Goal: Transaction & Acquisition: Book appointment/travel/reservation

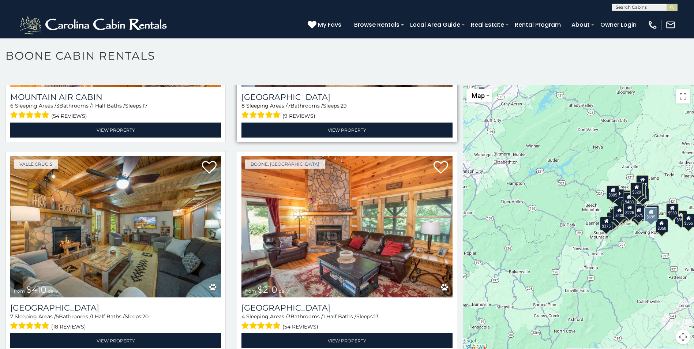
scroll to position [2706, 0]
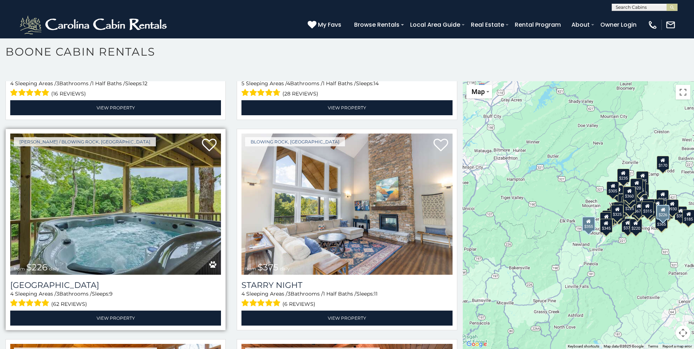
scroll to position [3970, 0]
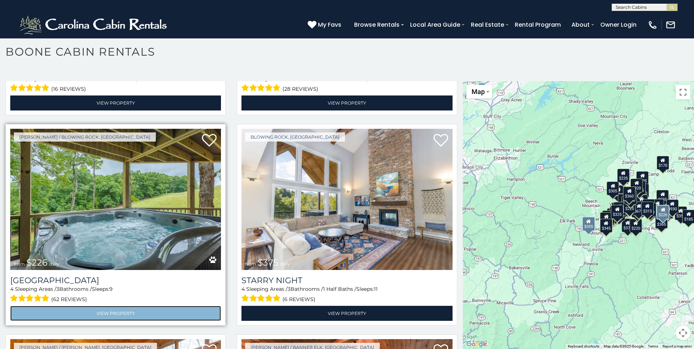
click at [118, 306] on link "View Property" at bounding box center [115, 313] width 211 height 15
click at [117, 306] on link "View Property" at bounding box center [115, 313] width 211 height 15
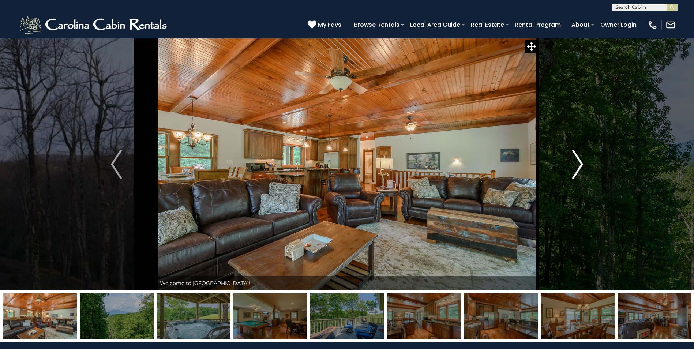
click at [580, 164] on img "Next" at bounding box center [577, 164] width 11 height 29
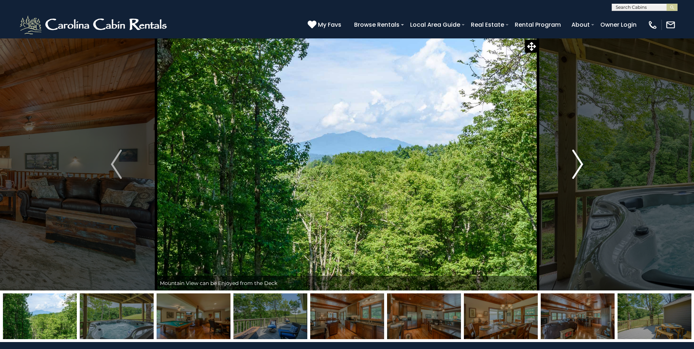
click at [579, 164] on img "Next" at bounding box center [577, 164] width 11 height 29
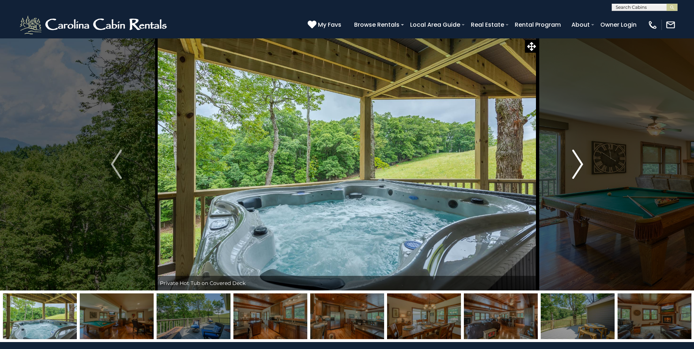
click at [579, 164] on img "Next" at bounding box center [577, 164] width 11 height 29
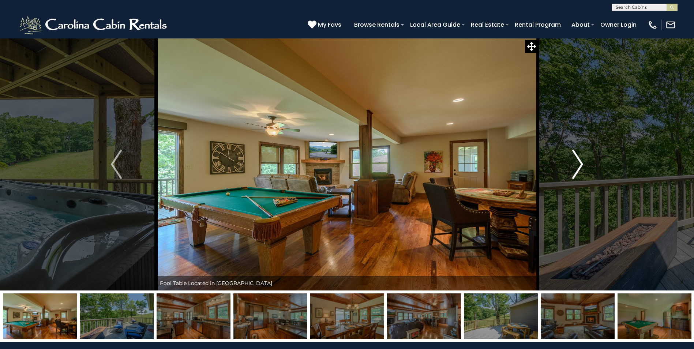
click at [577, 163] on img "Next" at bounding box center [577, 164] width 11 height 29
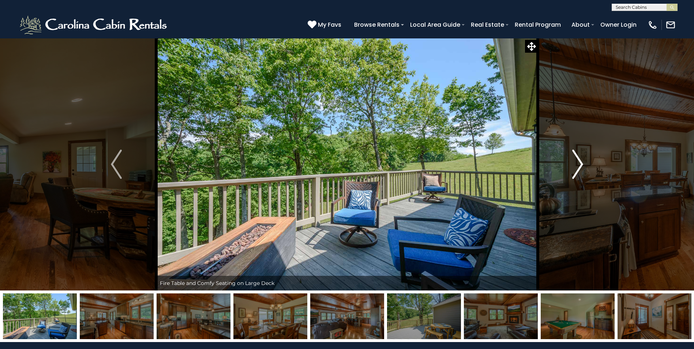
click at [577, 162] on img "Next" at bounding box center [577, 164] width 11 height 29
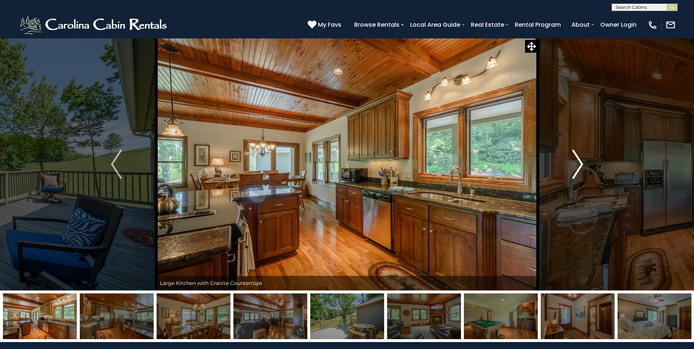
click at [577, 162] on img "Next" at bounding box center [577, 164] width 11 height 29
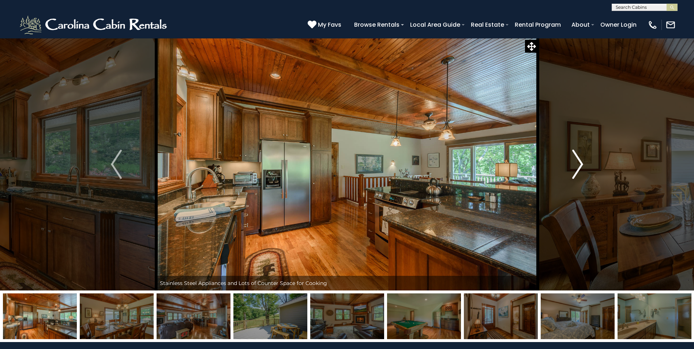
click at [579, 162] on img "Next" at bounding box center [577, 164] width 11 height 29
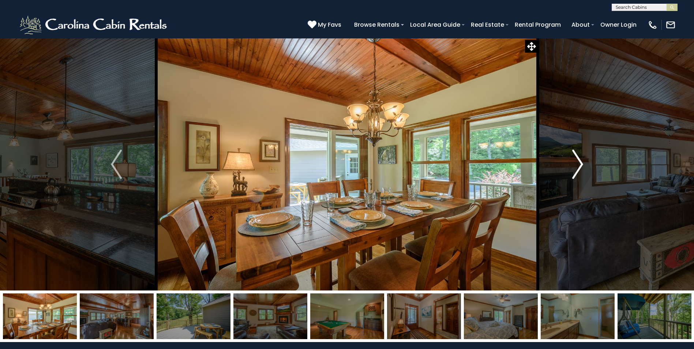
click at [579, 162] on img "Next" at bounding box center [577, 164] width 11 height 29
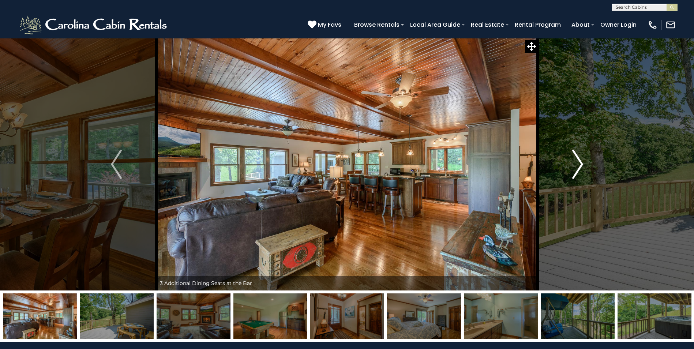
click at [578, 162] on img "Next" at bounding box center [577, 164] width 11 height 29
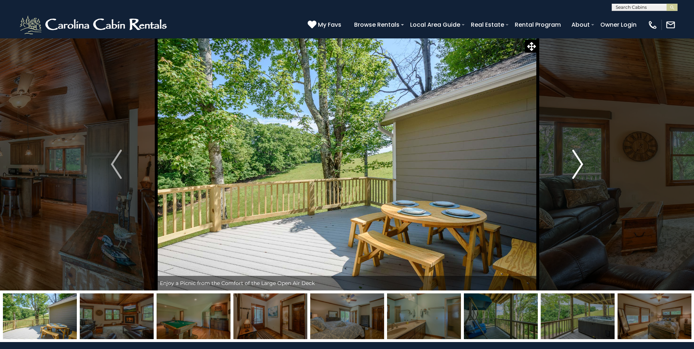
click at [578, 162] on img "Next" at bounding box center [577, 164] width 11 height 29
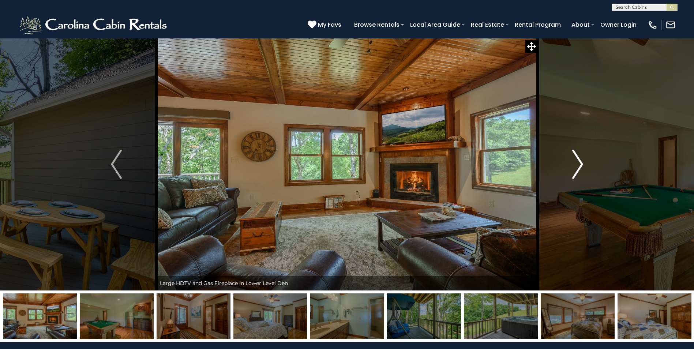
click at [578, 162] on img "Next" at bounding box center [577, 164] width 11 height 29
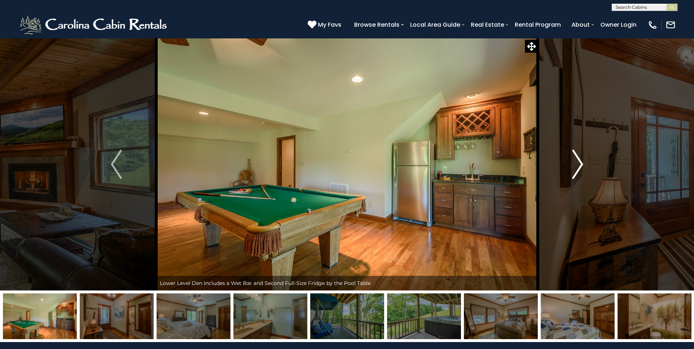
click at [578, 162] on img "Next" at bounding box center [577, 164] width 11 height 29
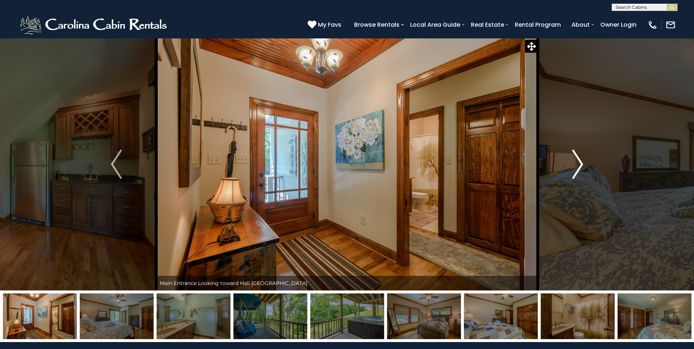
click at [578, 162] on img "Next" at bounding box center [577, 164] width 11 height 29
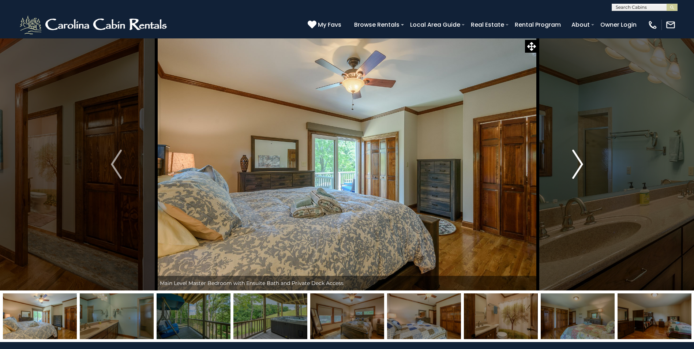
click at [578, 162] on img "Next" at bounding box center [577, 164] width 11 height 29
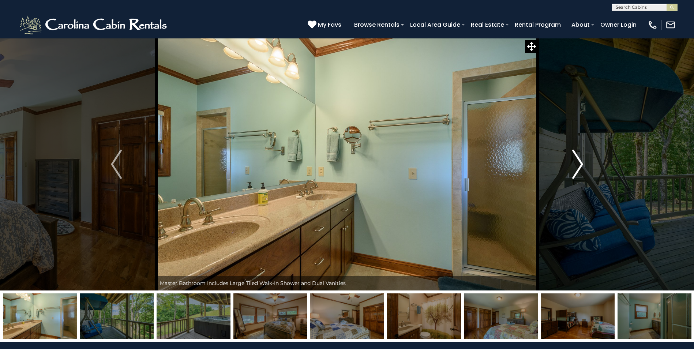
click at [578, 162] on img "Next" at bounding box center [577, 164] width 11 height 29
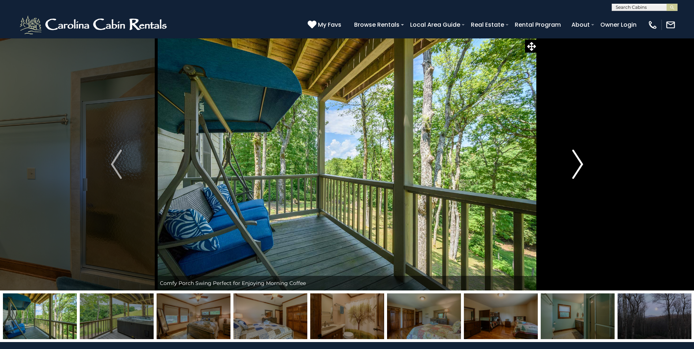
click at [578, 162] on img "Next" at bounding box center [577, 164] width 11 height 29
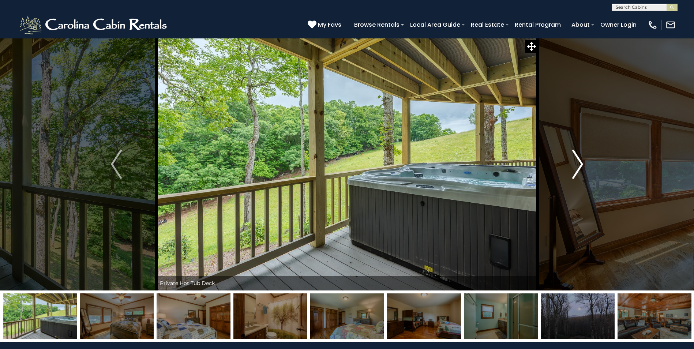
click at [578, 162] on img "Next" at bounding box center [577, 164] width 11 height 29
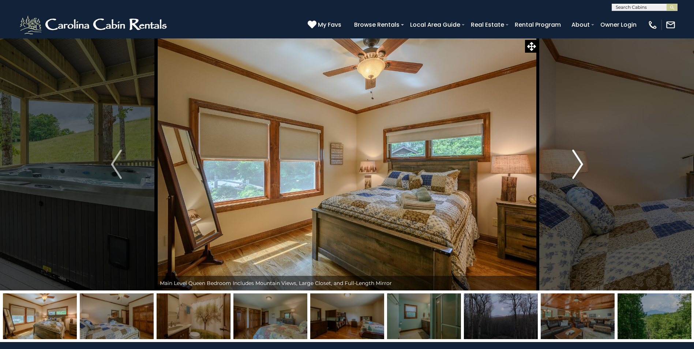
click at [578, 162] on img "Next" at bounding box center [577, 164] width 11 height 29
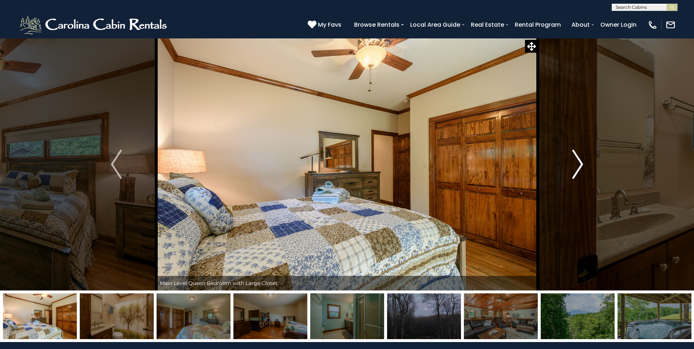
click at [578, 162] on img "Next" at bounding box center [577, 164] width 11 height 29
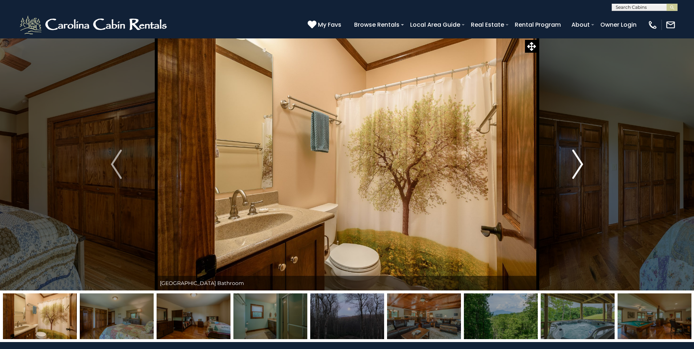
click at [578, 162] on img "Next" at bounding box center [577, 164] width 11 height 29
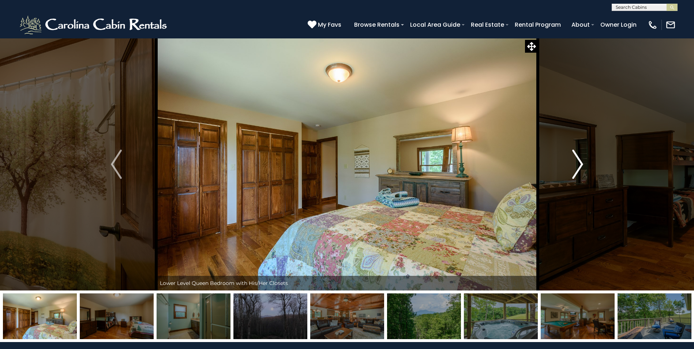
click at [578, 162] on img "Next" at bounding box center [577, 164] width 11 height 29
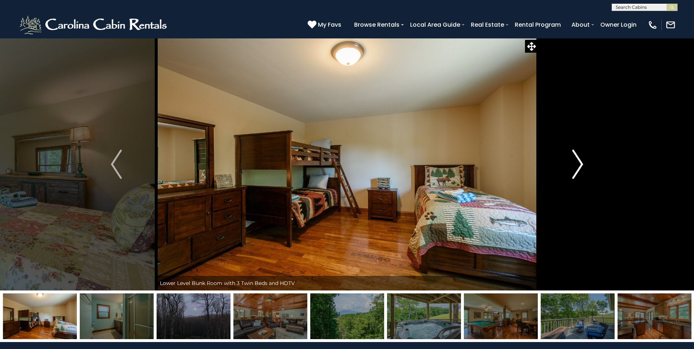
click at [578, 162] on img "Next" at bounding box center [577, 164] width 11 height 29
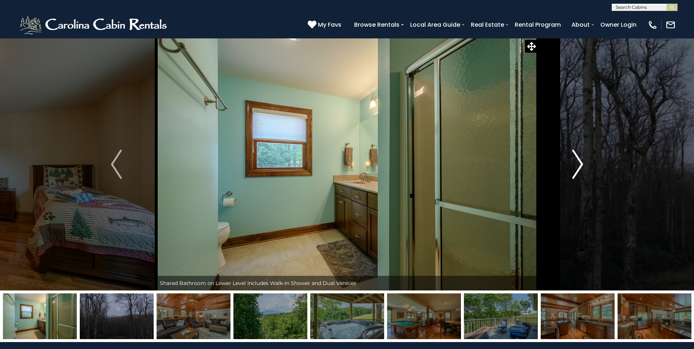
click at [578, 162] on img "Next" at bounding box center [577, 164] width 11 height 29
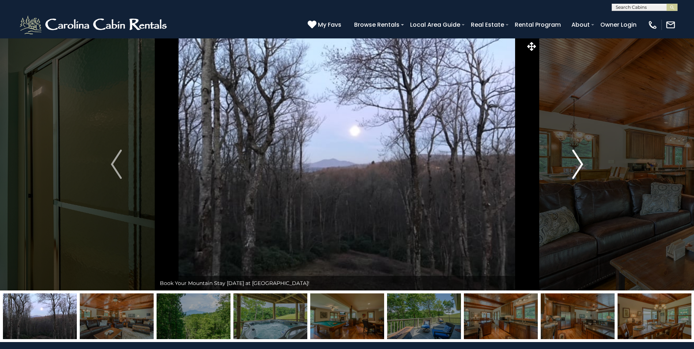
click at [578, 162] on img "Next" at bounding box center [577, 164] width 11 height 29
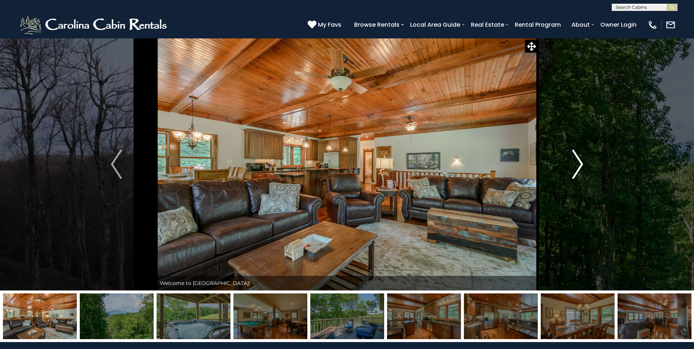
click at [578, 162] on img "Next" at bounding box center [577, 164] width 11 height 29
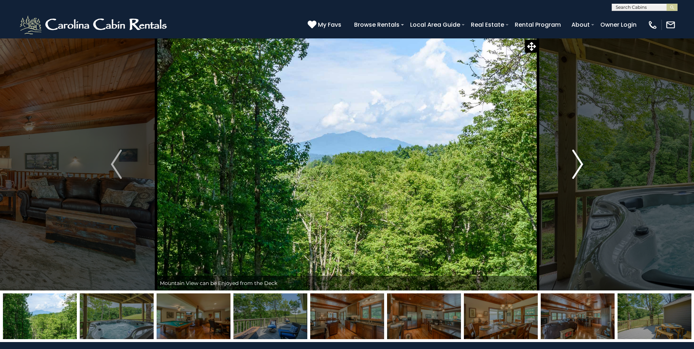
click at [578, 162] on img "Next" at bounding box center [577, 164] width 11 height 29
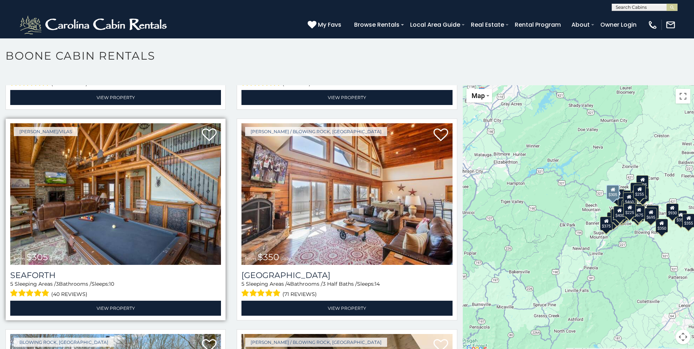
scroll to position [1865, 0]
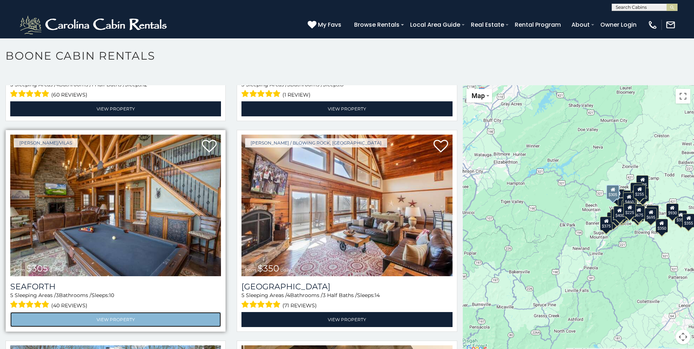
click at [125, 312] on link "View Property" at bounding box center [115, 319] width 211 height 15
click at [127, 312] on link "View Property" at bounding box center [115, 319] width 211 height 15
click at [129, 312] on link "View Property" at bounding box center [115, 319] width 211 height 15
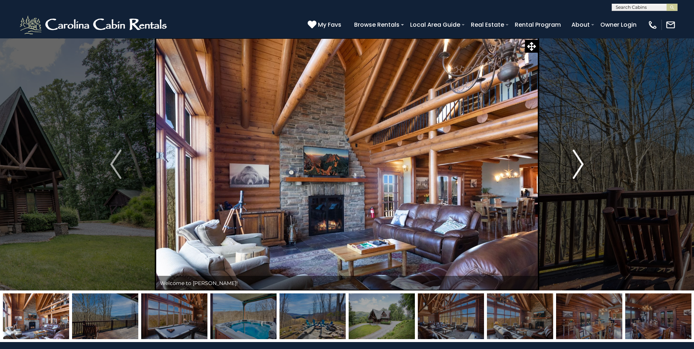
click at [577, 163] on img "Next" at bounding box center [577, 164] width 11 height 29
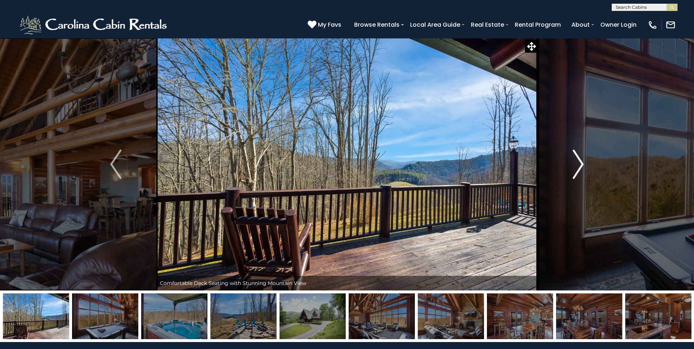
click at [576, 163] on img "Next" at bounding box center [577, 164] width 11 height 29
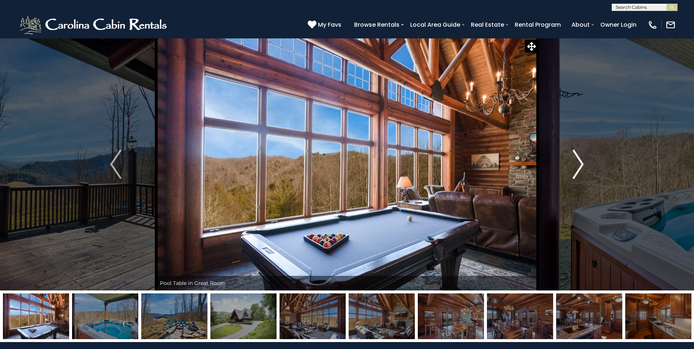
click at [576, 164] on img "Next" at bounding box center [577, 164] width 11 height 29
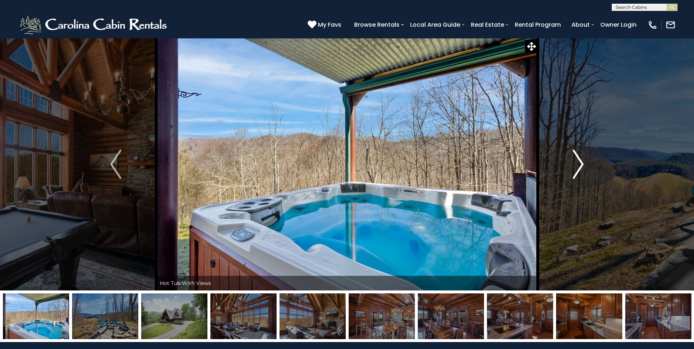
click at [576, 164] on img "Next" at bounding box center [577, 164] width 11 height 29
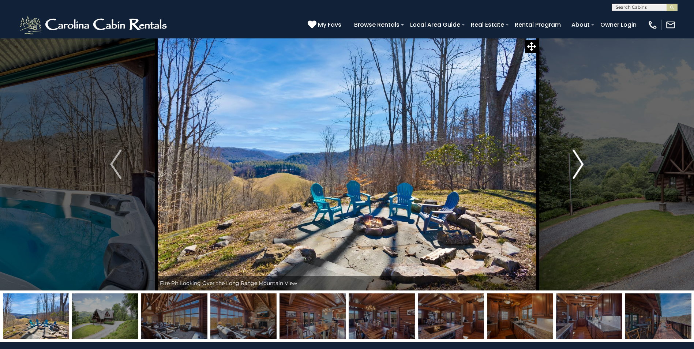
click at [576, 164] on img "Next" at bounding box center [577, 164] width 11 height 29
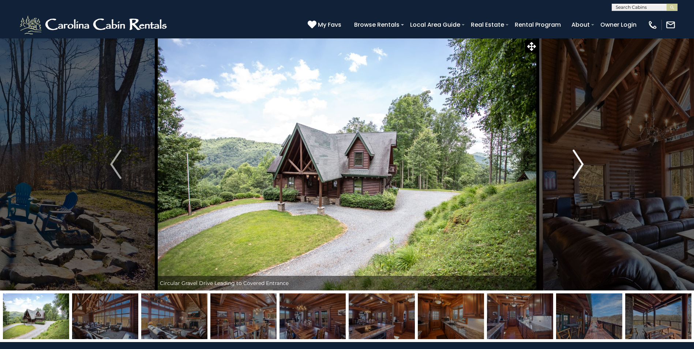
click at [576, 164] on img "Next" at bounding box center [577, 164] width 11 height 29
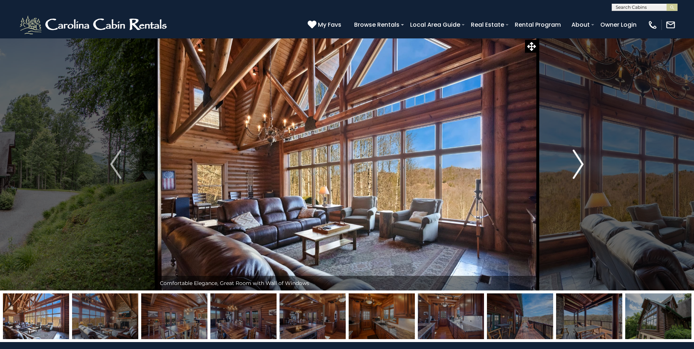
click at [576, 164] on img "Next" at bounding box center [577, 164] width 11 height 29
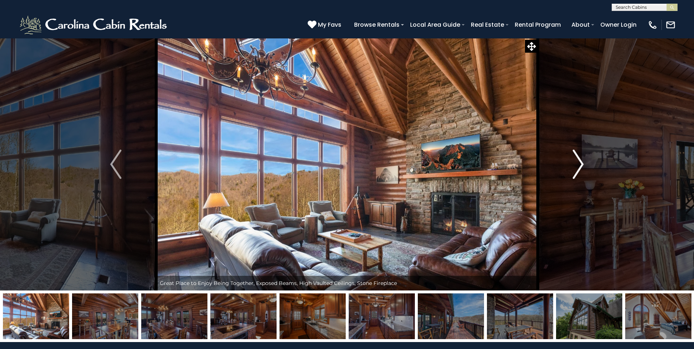
click at [576, 164] on img "Next" at bounding box center [577, 164] width 11 height 29
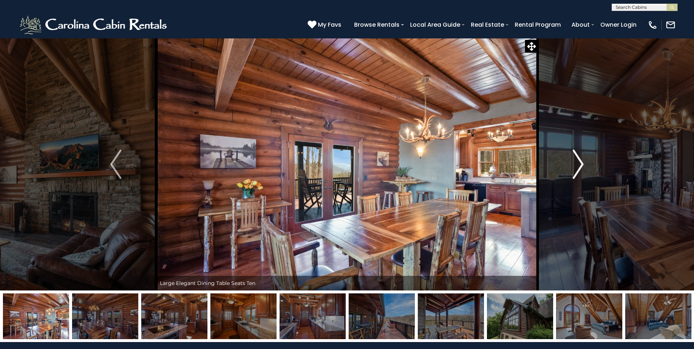
click at [576, 164] on img "Next" at bounding box center [577, 164] width 11 height 29
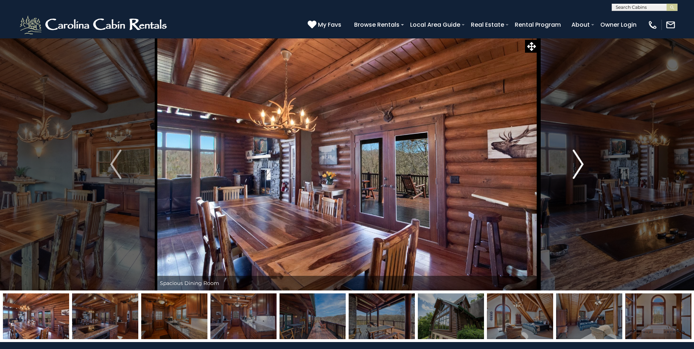
click at [576, 164] on img "Next" at bounding box center [577, 164] width 11 height 29
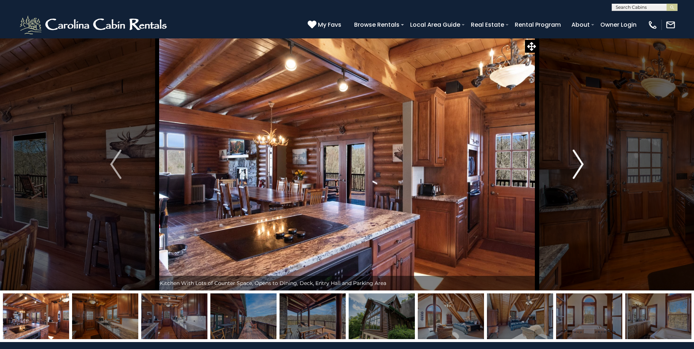
click at [576, 164] on img "Next" at bounding box center [577, 164] width 11 height 29
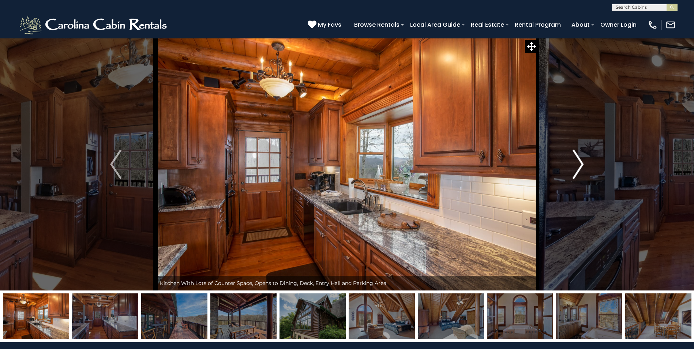
click at [575, 164] on img "Next" at bounding box center [577, 164] width 11 height 29
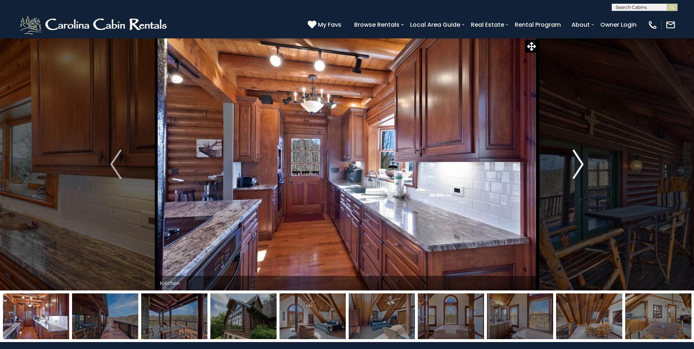
click at [575, 164] on img "Next" at bounding box center [577, 164] width 11 height 29
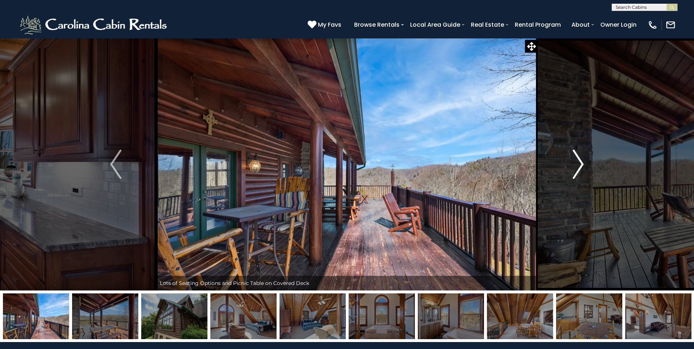
click at [576, 163] on img "Next" at bounding box center [577, 164] width 11 height 29
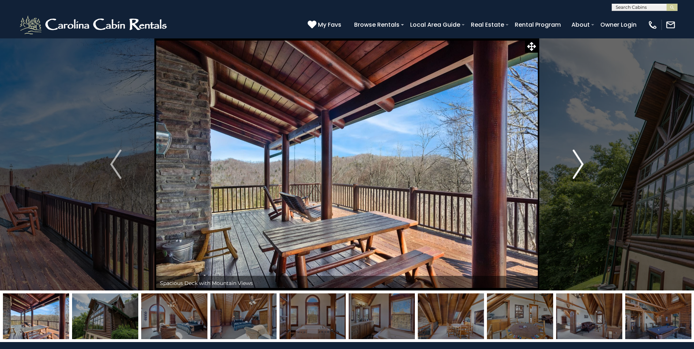
click at [576, 163] on img "Next" at bounding box center [577, 164] width 11 height 29
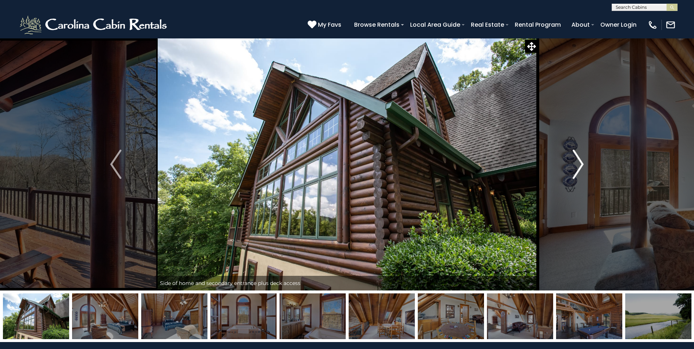
click at [576, 163] on img "Next" at bounding box center [577, 164] width 11 height 29
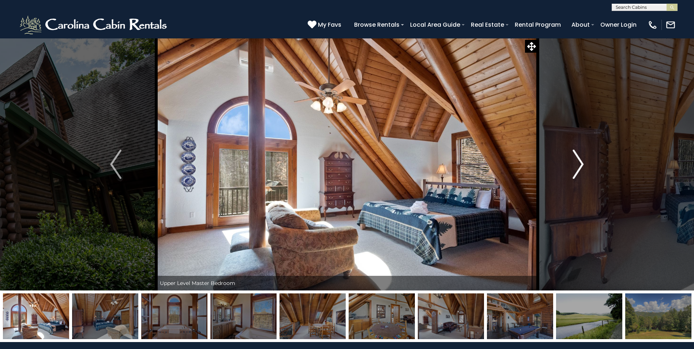
click at [576, 163] on img "Next" at bounding box center [577, 164] width 11 height 29
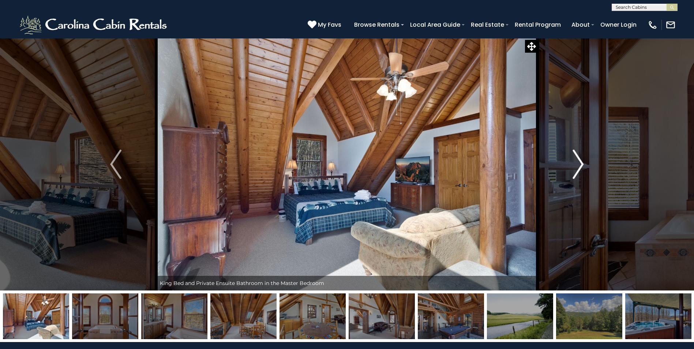
click at [576, 163] on img "Next" at bounding box center [577, 164] width 11 height 29
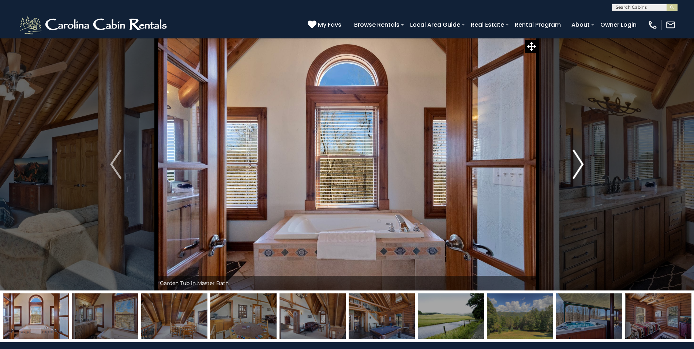
click at [576, 163] on img "Next" at bounding box center [577, 164] width 11 height 29
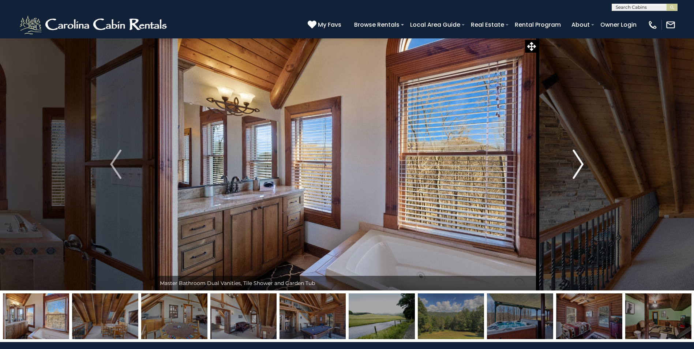
click at [577, 163] on img "Next" at bounding box center [577, 164] width 11 height 29
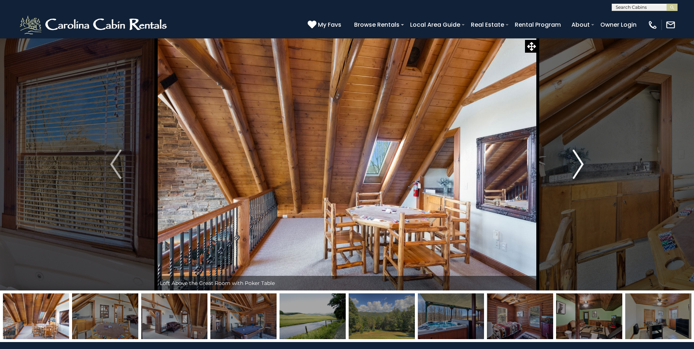
click at [577, 163] on img "Next" at bounding box center [577, 164] width 11 height 29
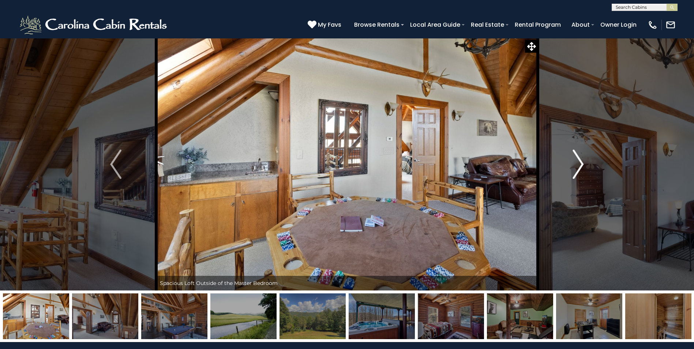
click at [577, 163] on img "Next" at bounding box center [577, 164] width 11 height 29
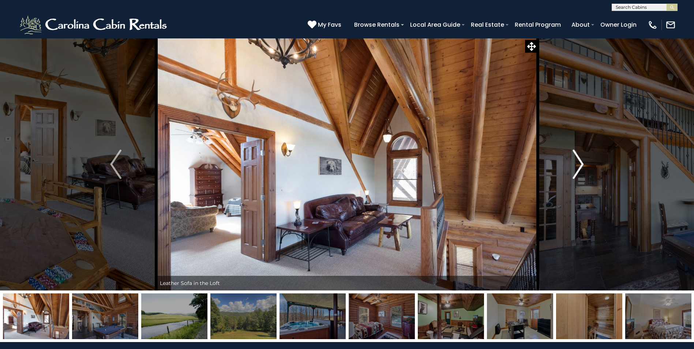
click at [577, 163] on img "Next" at bounding box center [577, 164] width 11 height 29
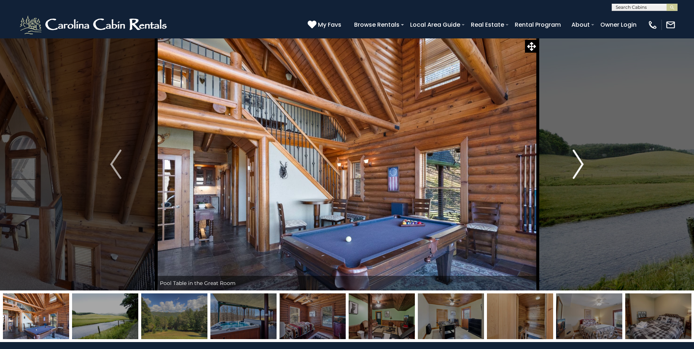
click at [577, 164] on img "Next" at bounding box center [577, 164] width 11 height 29
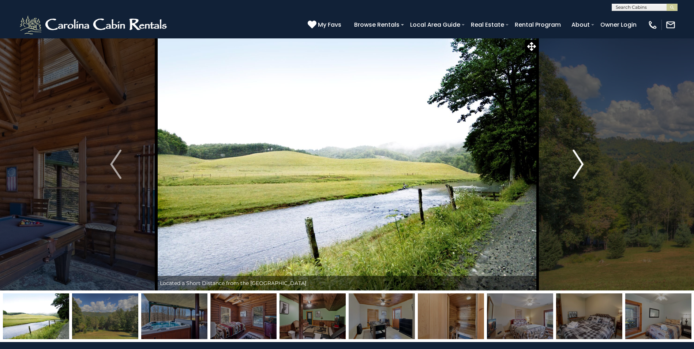
click at [577, 164] on img "Next" at bounding box center [577, 164] width 11 height 29
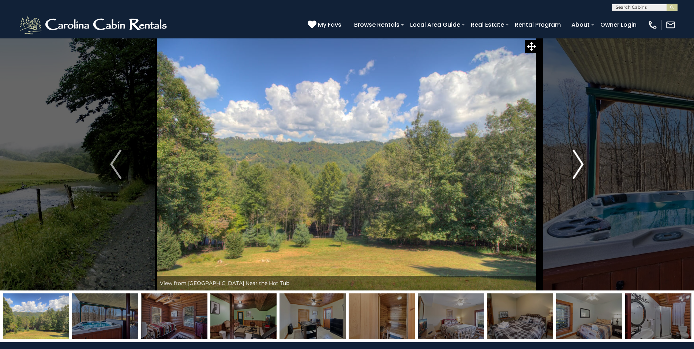
click at [577, 164] on img "Next" at bounding box center [577, 164] width 11 height 29
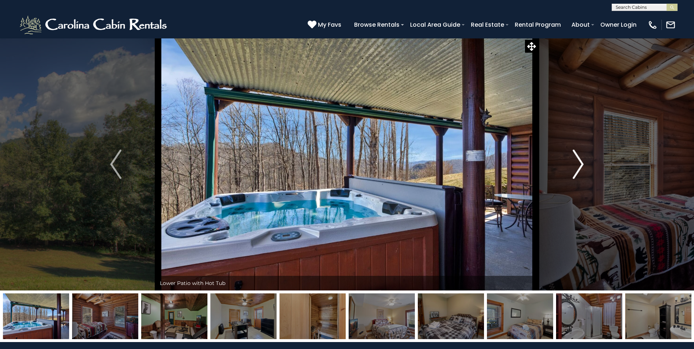
click at [577, 164] on img "Next" at bounding box center [577, 164] width 11 height 29
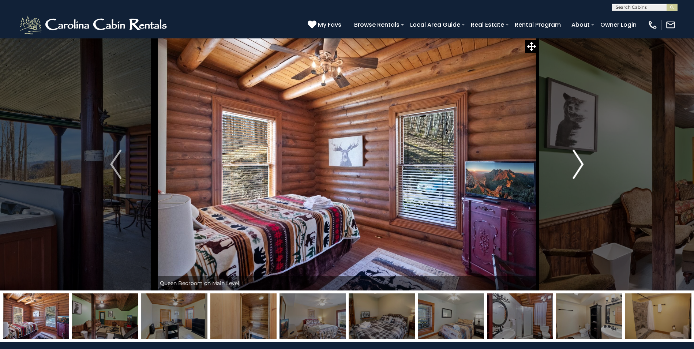
click at [577, 164] on img "Next" at bounding box center [577, 164] width 11 height 29
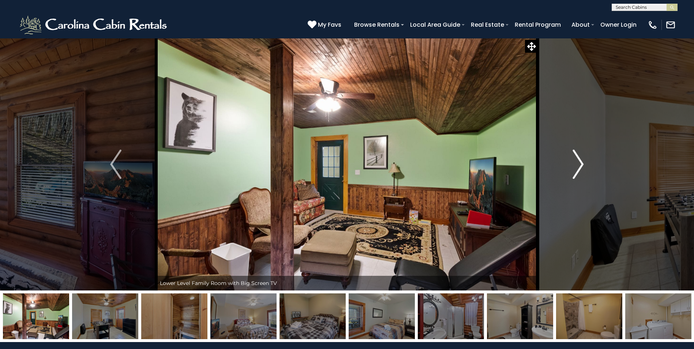
click at [577, 164] on img "Next" at bounding box center [577, 164] width 11 height 29
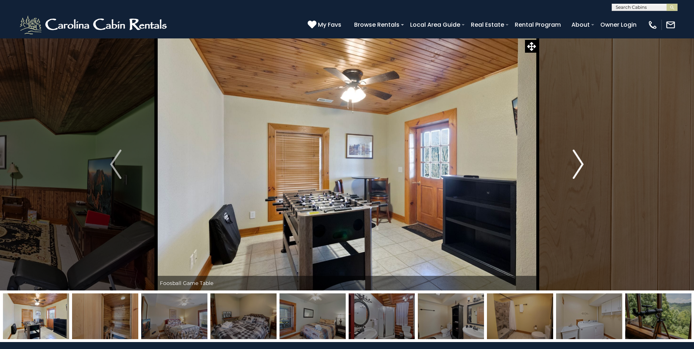
click at [577, 164] on img "Next" at bounding box center [577, 164] width 11 height 29
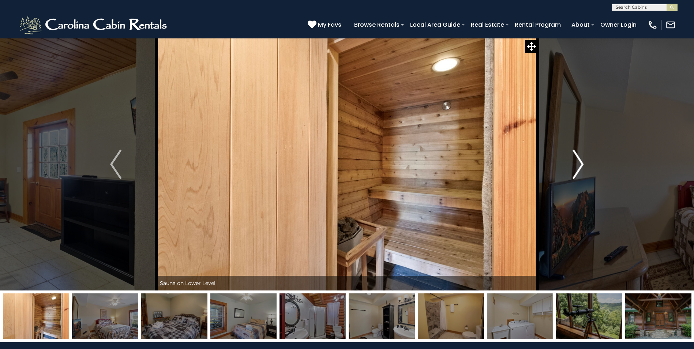
click at [577, 164] on img "Next" at bounding box center [577, 164] width 11 height 29
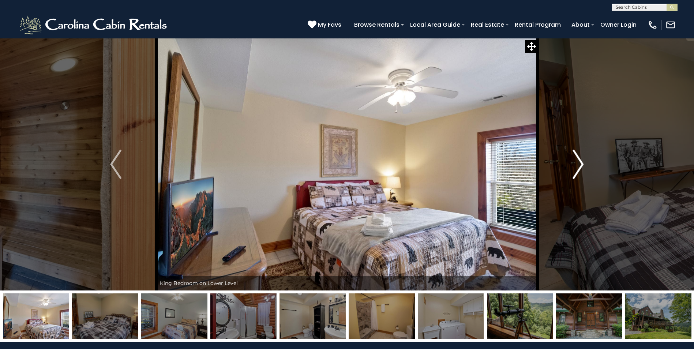
click at [577, 164] on img "Next" at bounding box center [577, 164] width 11 height 29
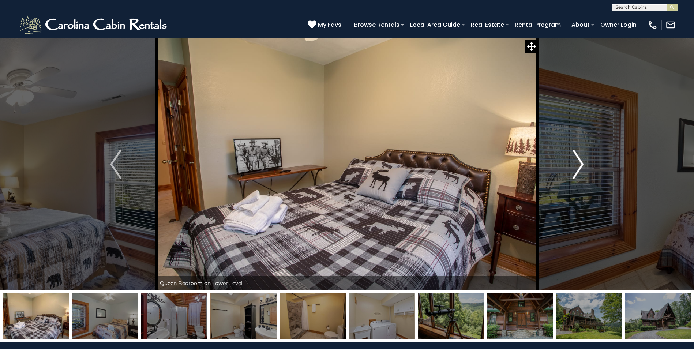
click at [577, 164] on img "Next" at bounding box center [577, 164] width 11 height 29
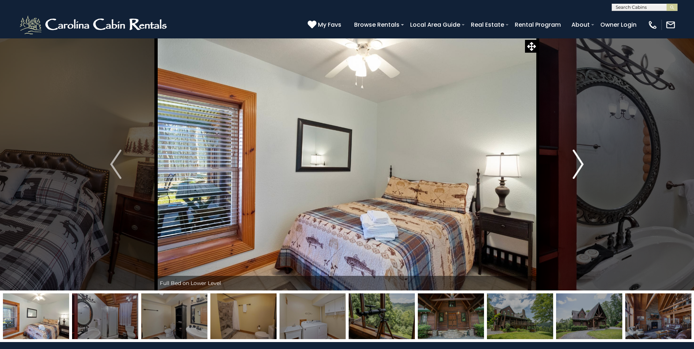
click at [577, 164] on img "Next" at bounding box center [577, 164] width 11 height 29
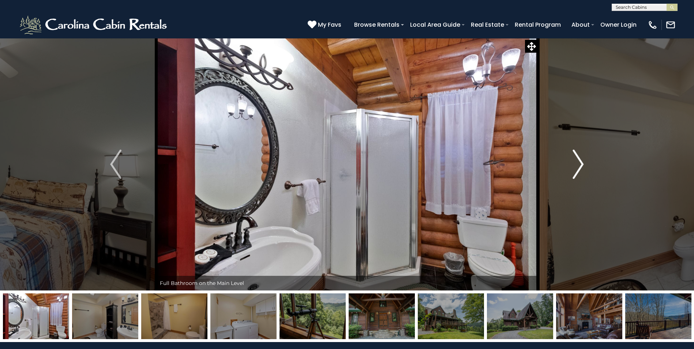
click at [578, 165] on img "Next" at bounding box center [577, 164] width 11 height 29
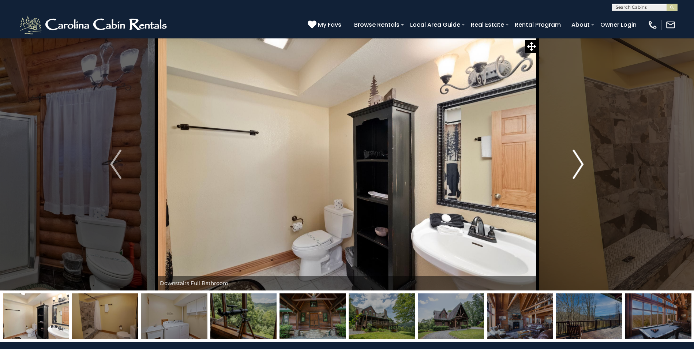
click at [578, 165] on img "Next" at bounding box center [577, 164] width 11 height 29
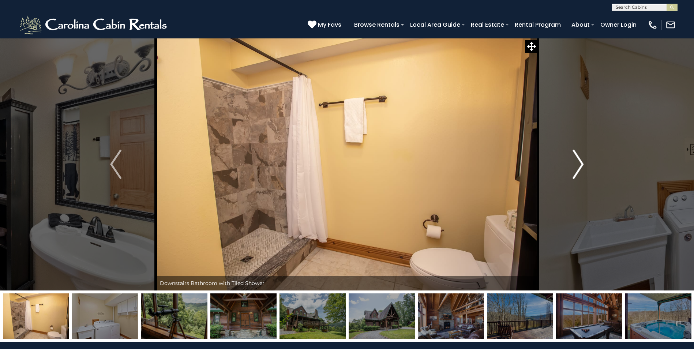
click at [579, 165] on img "Next" at bounding box center [577, 164] width 11 height 29
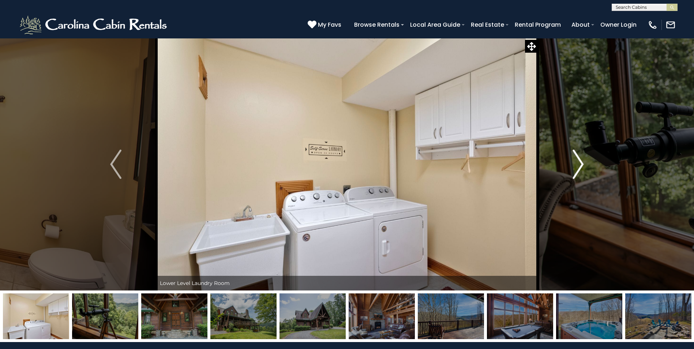
click at [579, 165] on img "Next" at bounding box center [577, 164] width 11 height 29
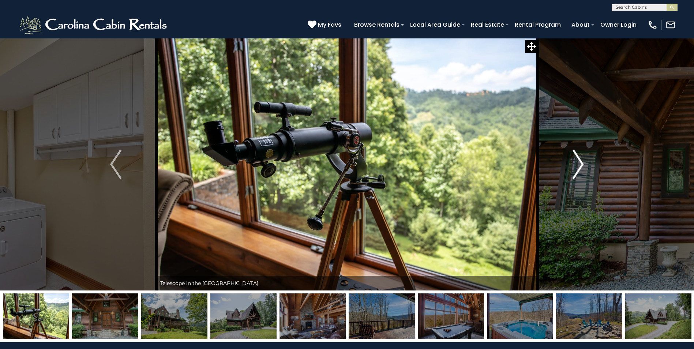
click at [579, 165] on img "Next" at bounding box center [577, 164] width 11 height 29
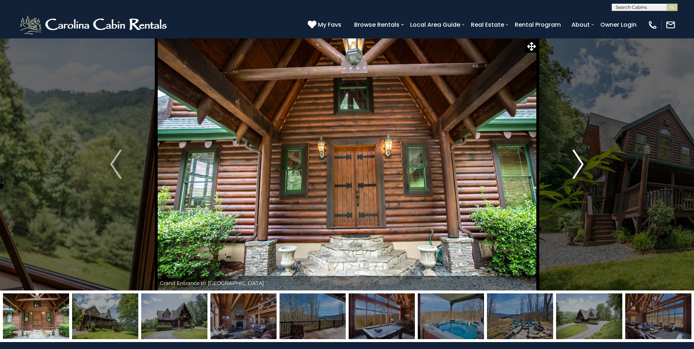
click at [579, 165] on img "Next" at bounding box center [577, 164] width 11 height 29
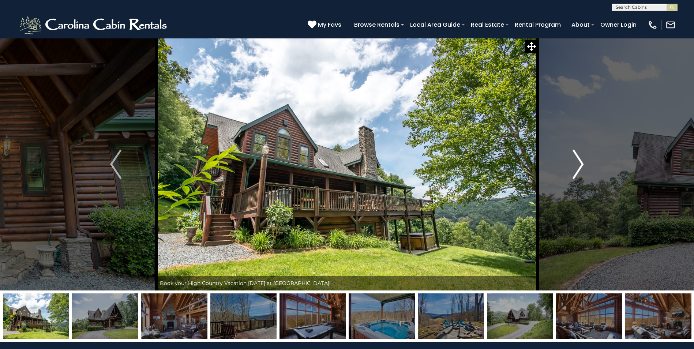
click at [578, 165] on img "Next" at bounding box center [577, 164] width 11 height 29
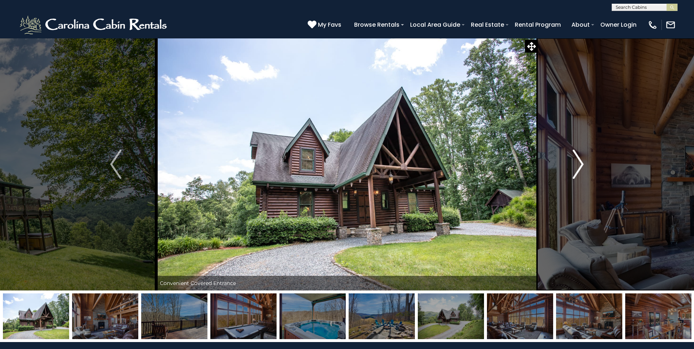
click at [578, 165] on img "Next" at bounding box center [577, 164] width 11 height 29
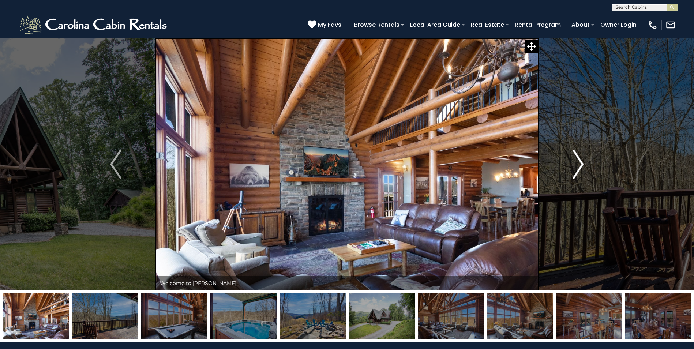
click at [578, 165] on img "Next" at bounding box center [577, 164] width 11 height 29
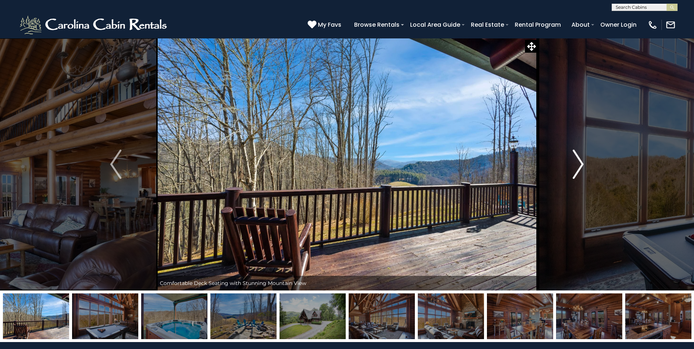
click at [578, 165] on img "Next" at bounding box center [577, 164] width 11 height 29
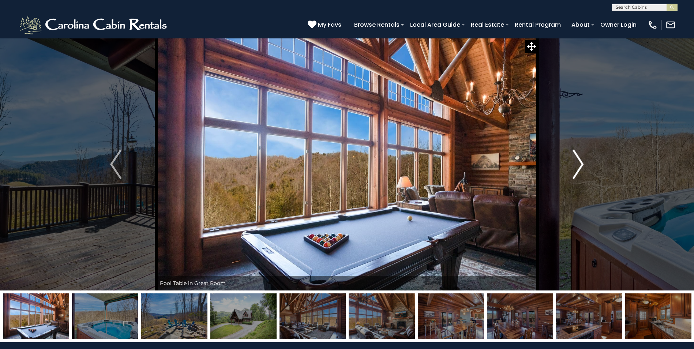
click at [578, 164] on img "Next" at bounding box center [577, 164] width 11 height 29
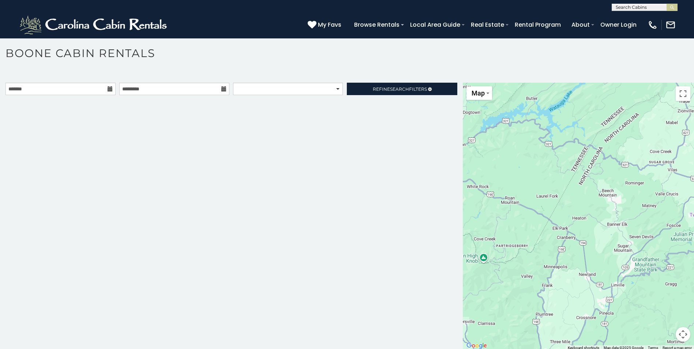
scroll to position [4, 0]
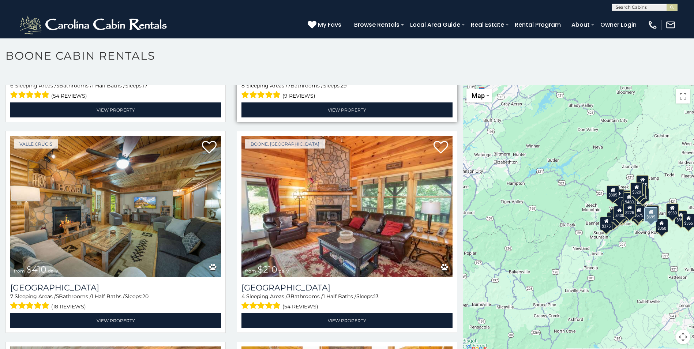
scroll to position [2706, 0]
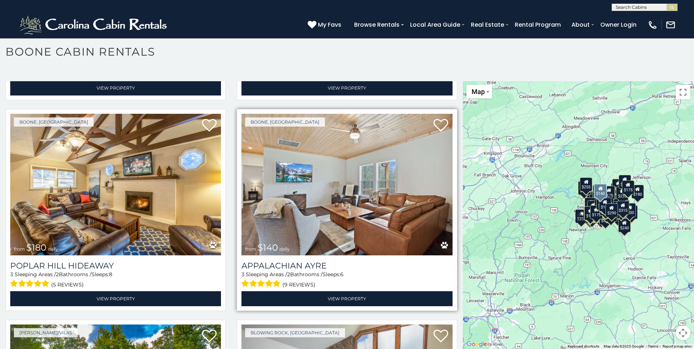
scroll to position [15372, 0]
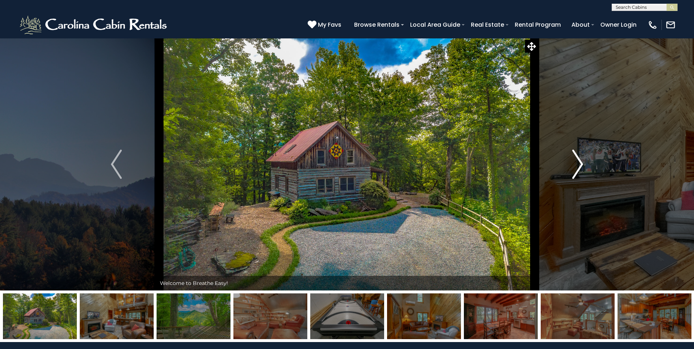
click at [578, 164] on img "Next" at bounding box center [577, 164] width 11 height 29
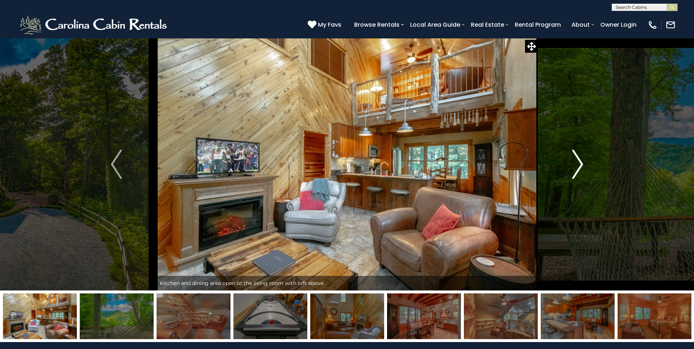
click at [577, 165] on img "Next" at bounding box center [577, 164] width 11 height 29
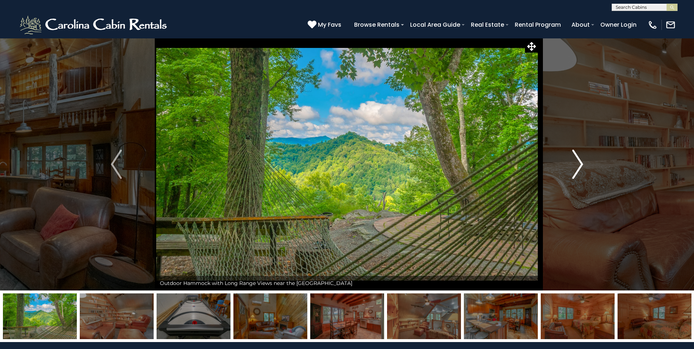
click at [577, 165] on img "Next" at bounding box center [577, 164] width 11 height 29
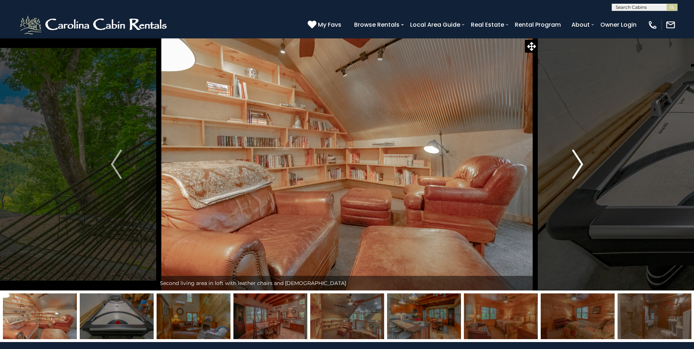
click at [577, 165] on img "Next" at bounding box center [577, 164] width 11 height 29
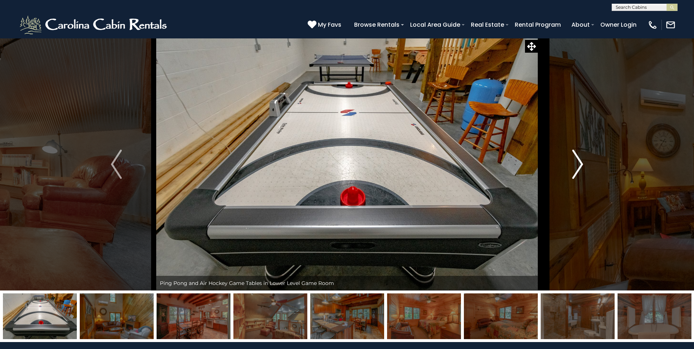
click at [577, 165] on img "Next" at bounding box center [577, 164] width 11 height 29
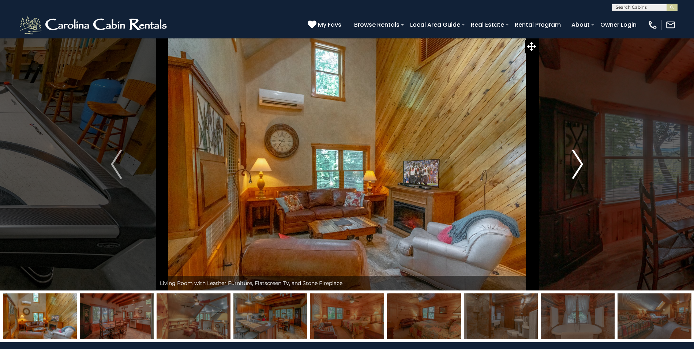
click at [577, 165] on img "Next" at bounding box center [577, 164] width 11 height 29
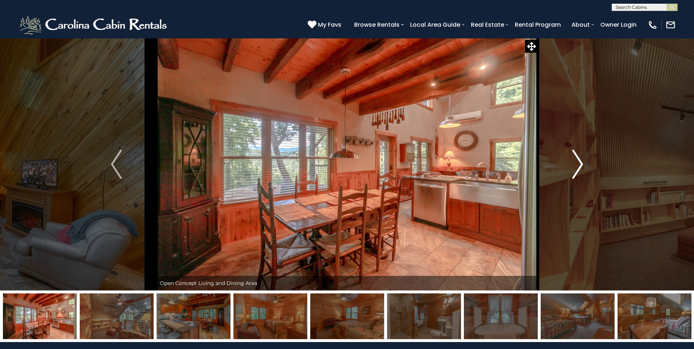
click at [577, 166] on img "Next" at bounding box center [577, 164] width 11 height 29
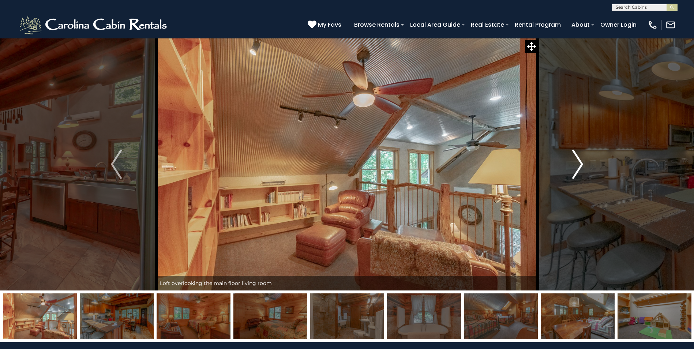
click at [577, 166] on img "Next" at bounding box center [577, 164] width 11 height 29
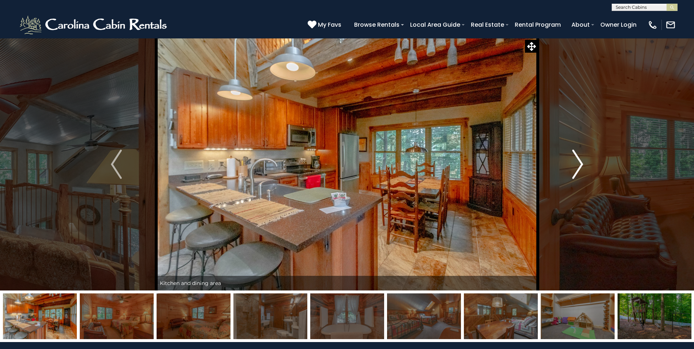
click at [577, 166] on img "Next" at bounding box center [577, 164] width 11 height 29
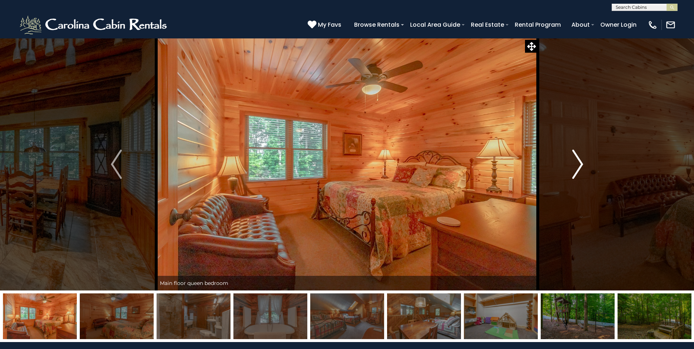
click at [577, 166] on img "Next" at bounding box center [577, 164] width 11 height 29
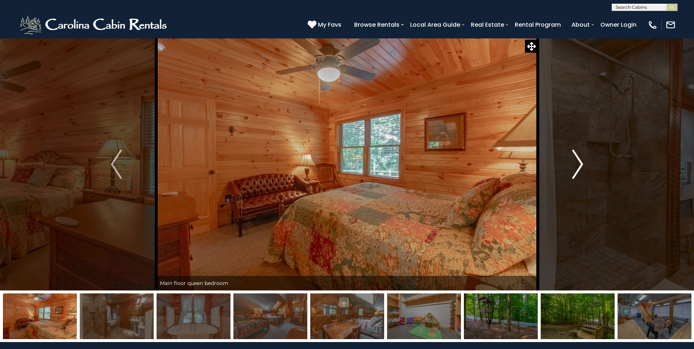
click at [577, 166] on img "Next" at bounding box center [577, 164] width 11 height 29
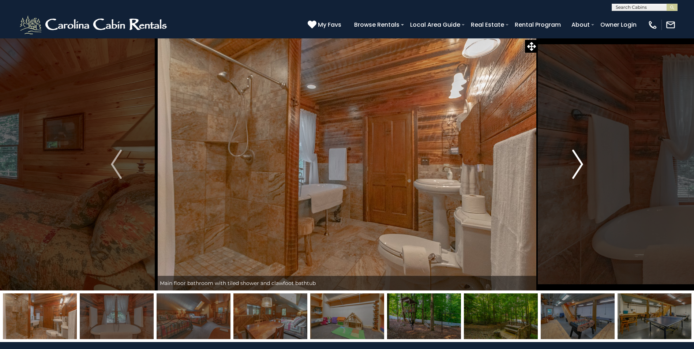
click at [577, 166] on img "Next" at bounding box center [577, 164] width 11 height 29
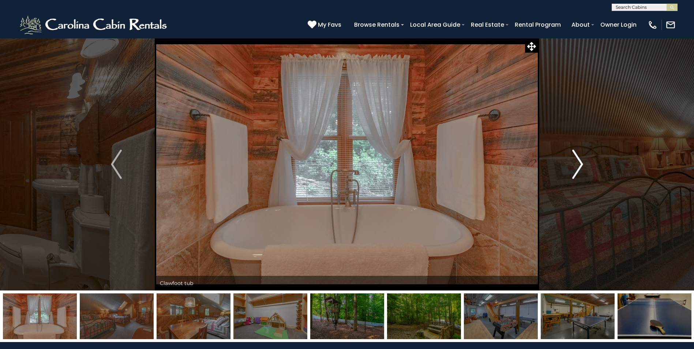
click at [578, 166] on img "Next" at bounding box center [577, 164] width 11 height 29
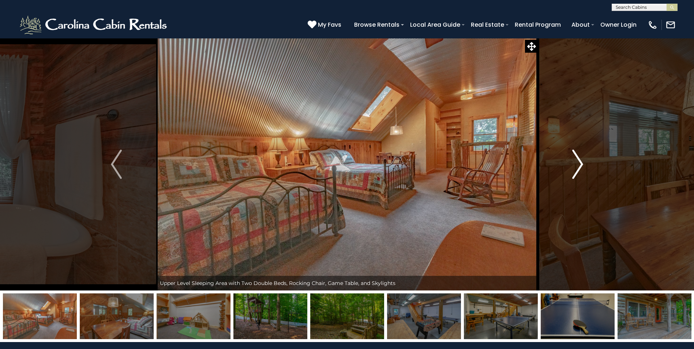
click at [578, 167] on img "Next" at bounding box center [577, 164] width 11 height 29
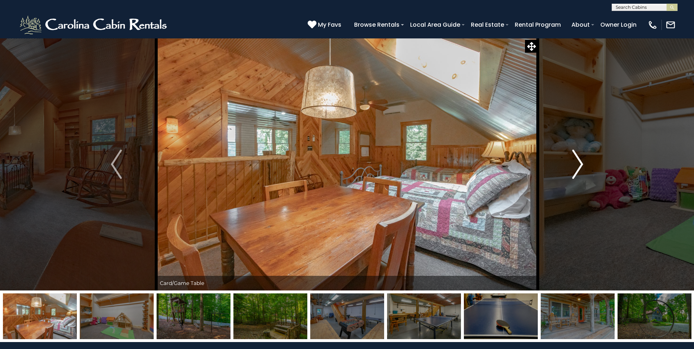
click at [579, 167] on img "Next" at bounding box center [577, 164] width 11 height 29
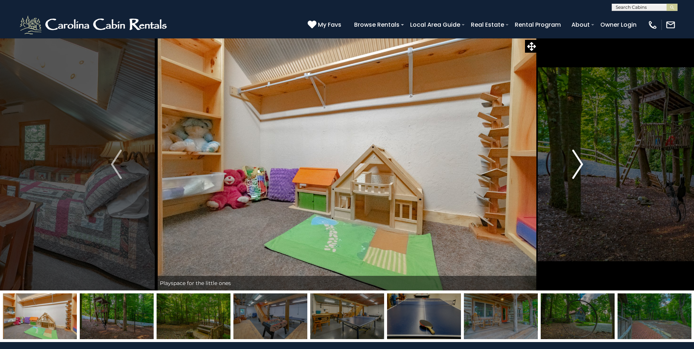
click at [579, 167] on img "Next" at bounding box center [577, 164] width 11 height 29
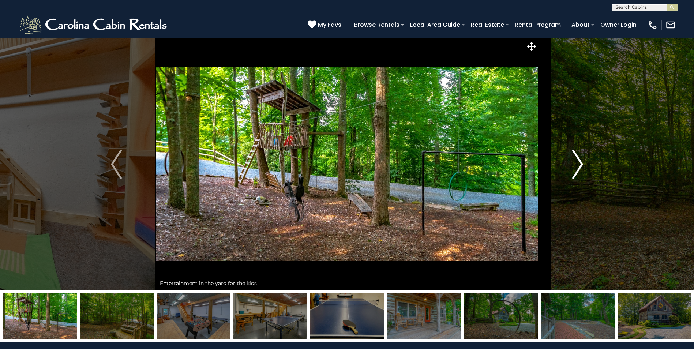
click at [579, 166] on img "Next" at bounding box center [577, 164] width 11 height 29
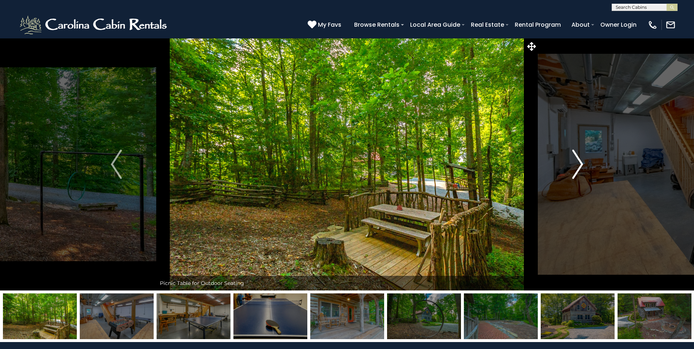
click at [578, 165] on img "Next" at bounding box center [577, 164] width 11 height 29
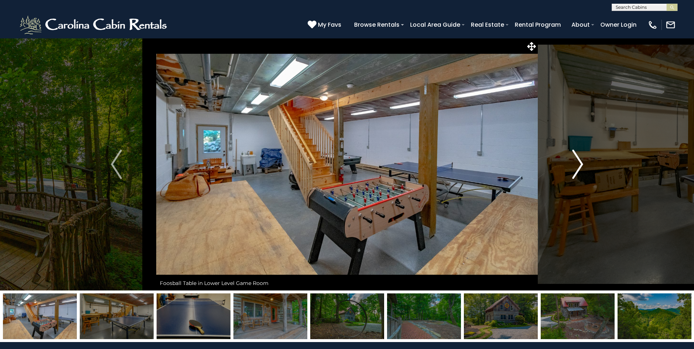
click at [578, 166] on img "Next" at bounding box center [577, 164] width 11 height 29
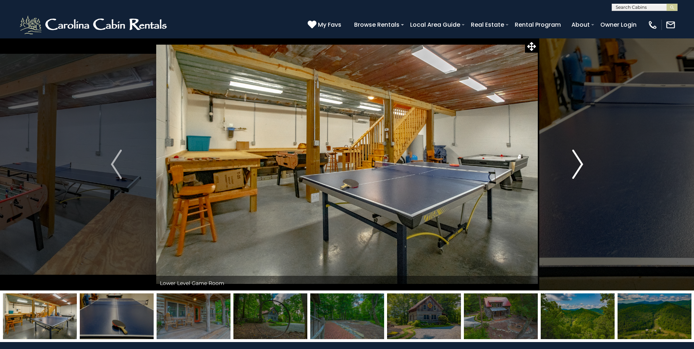
click at [578, 166] on img "Next" at bounding box center [577, 164] width 11 height 29
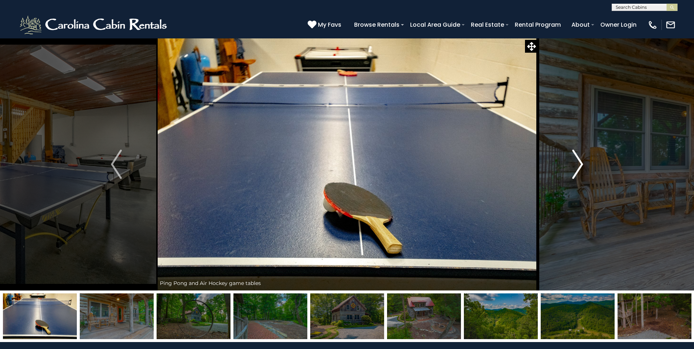
click at [577, 166] on img "Next" at bounding box center [577, 164] width 11 height 29
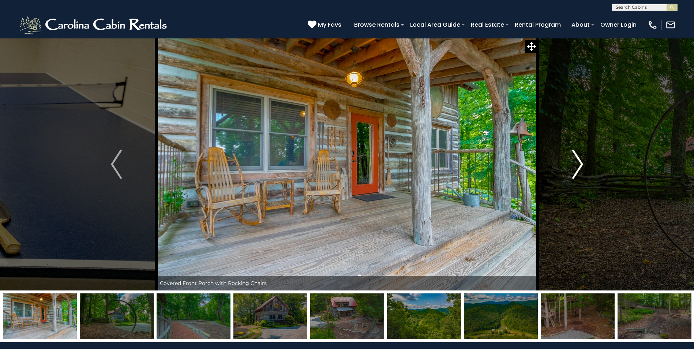
click at [577, 166] on img "Next" at bounding box center [577, 164] width 11 height 29
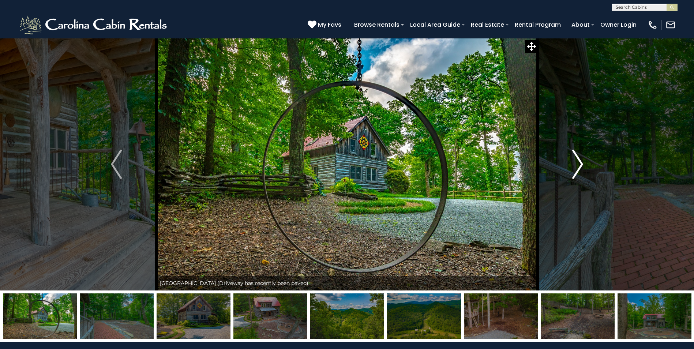
click at [577, 166] on img "Next" at bounding box center [577, 164] width 11 height 29
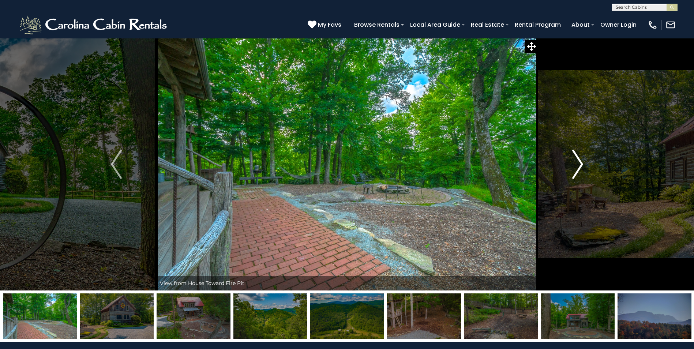
click at [577, 166] on img "Next" at bounding box center [577, 164] width 11 height 29
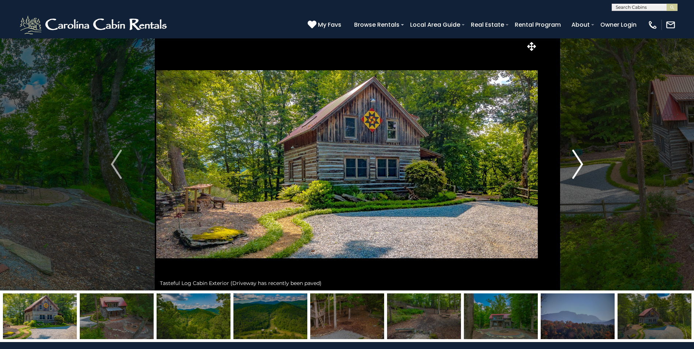
click at [577, 166] on img "Next" at bounding box center [577, 164] width 11 height 29
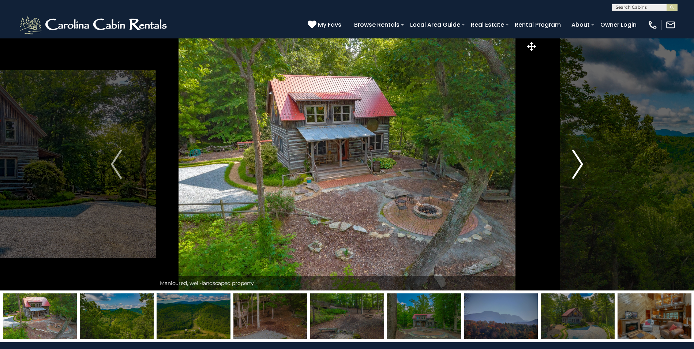
click at [577, 166] on img "Next" at bounding box center [577, 164] width 11 height 29
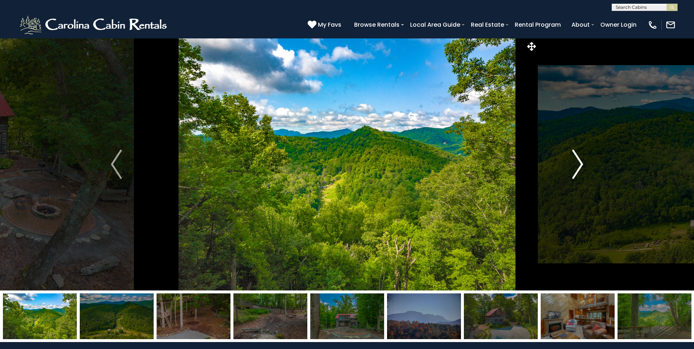
click at [577, 166] on img "Next" at bounding box center [577, 164] width 11 height 29
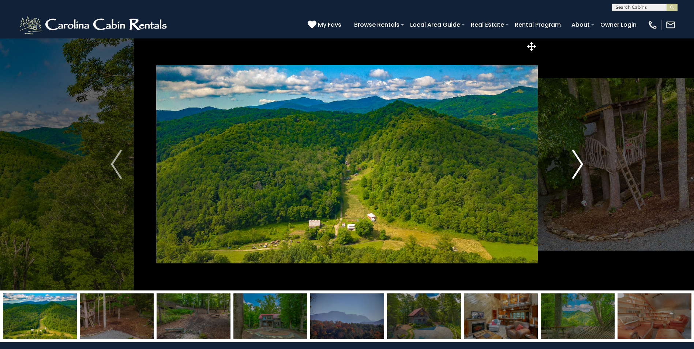
click at [577, 166] on img "Next" at bounding box center [577, 164] width 11 height 29
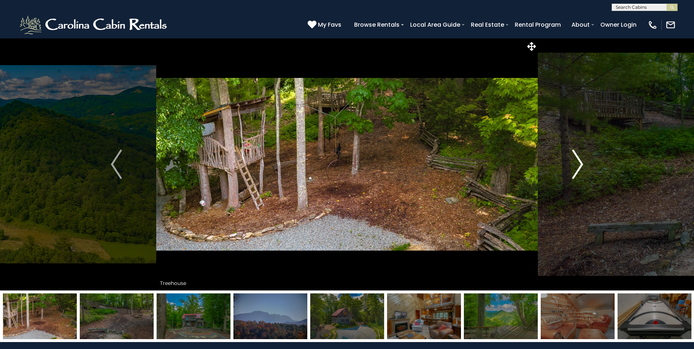
click at [577, 166] on img "Next" at bounding box center [577, 164] width 11 height 29
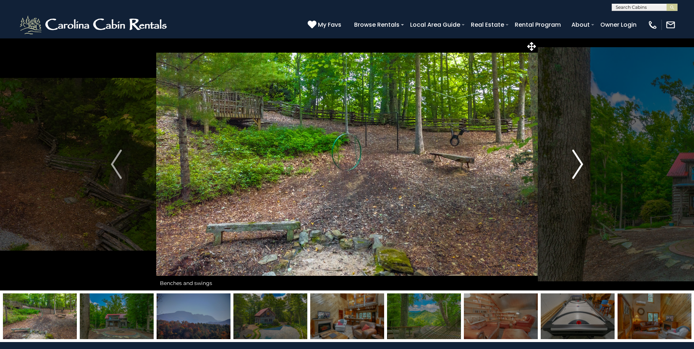
click at [577, 166] on img "Next" at bounding box center [577, 164] width 11 height 29
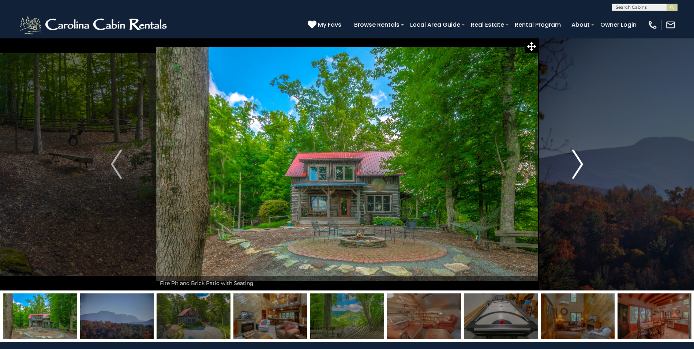
click at [577, 166] on img "Next" at bounding box center [577, 164] width 11 height 29
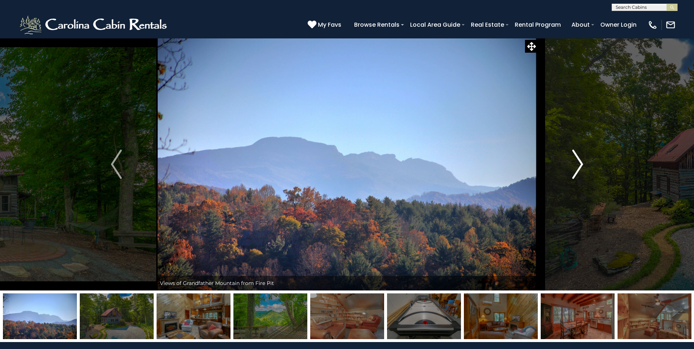
click at [577, 166] on img "Next" at bounding box center [577, 164] width 11 height 29
